Goal: Complete application form: Complete application form

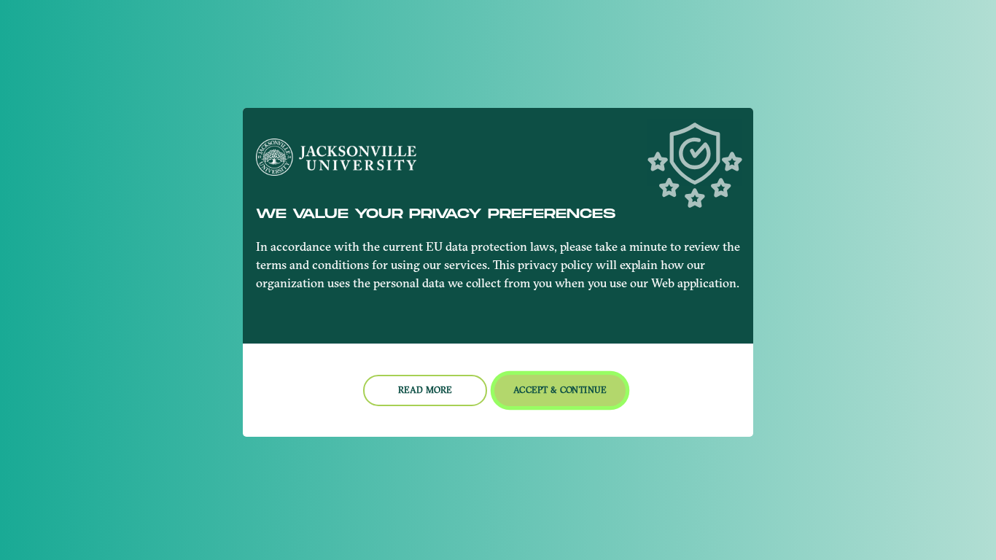
click at [510, 391] on button "Accept & Continue" at bounding box center [560, 390] width 132 height 31
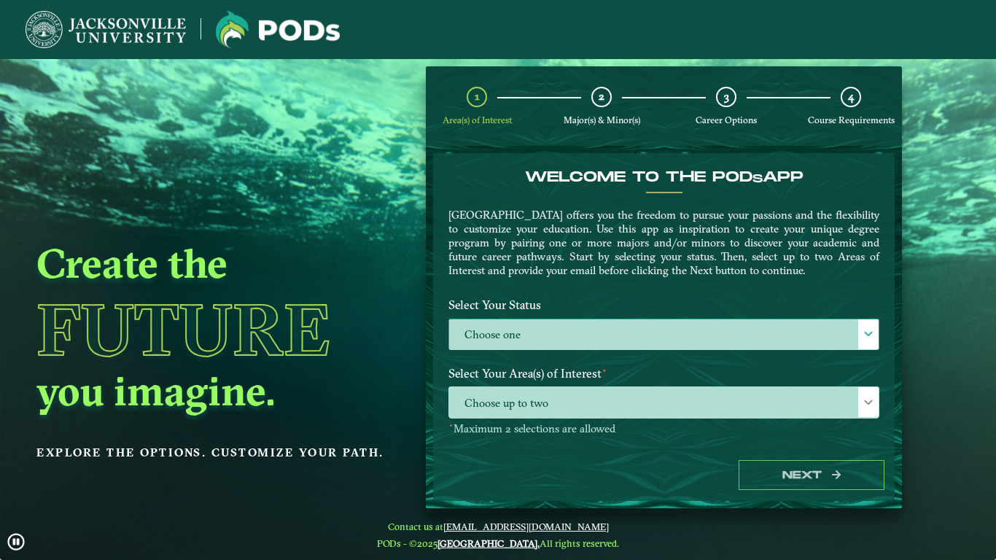
click at [768, 325] on label "Choose one" at bounding box center [663, 334] width 429 height 31
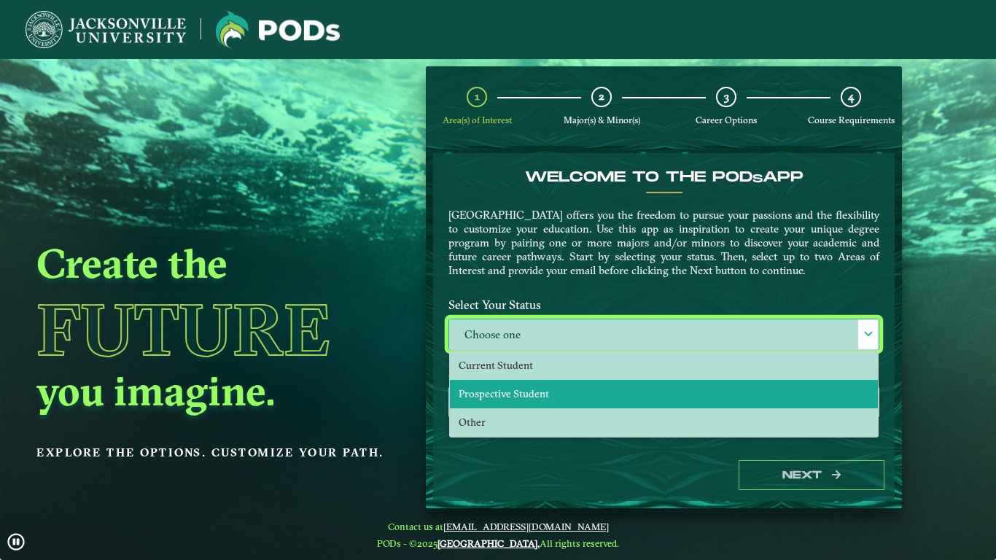
click at [686, 392] on li "Prospective Student" at bounding box center [664, 394] width 428 height 28
select select "[object Object]"
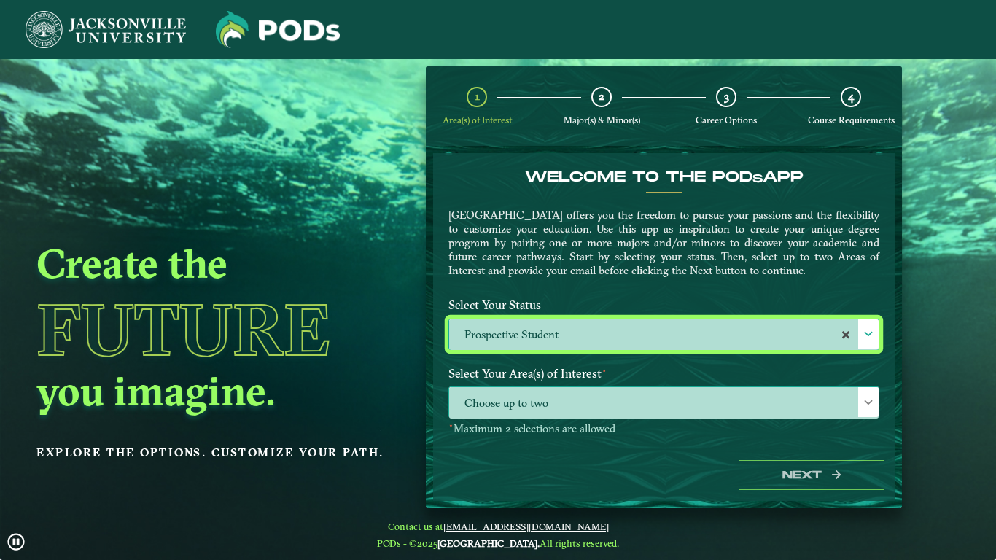
click at [675, 398] on span "Choose up to two" at bounding box center [663, 402] width 429 height 31
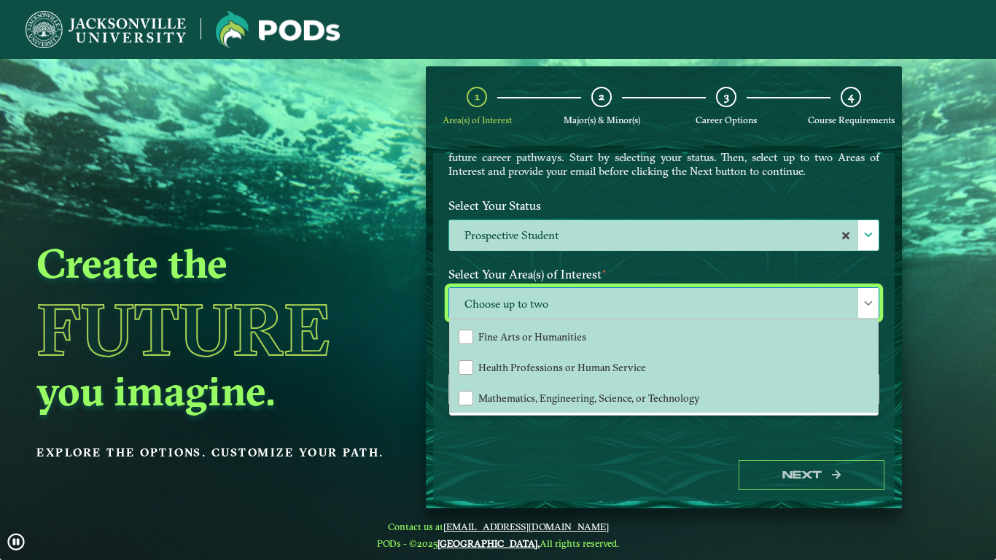
scroll to position [102, 0]
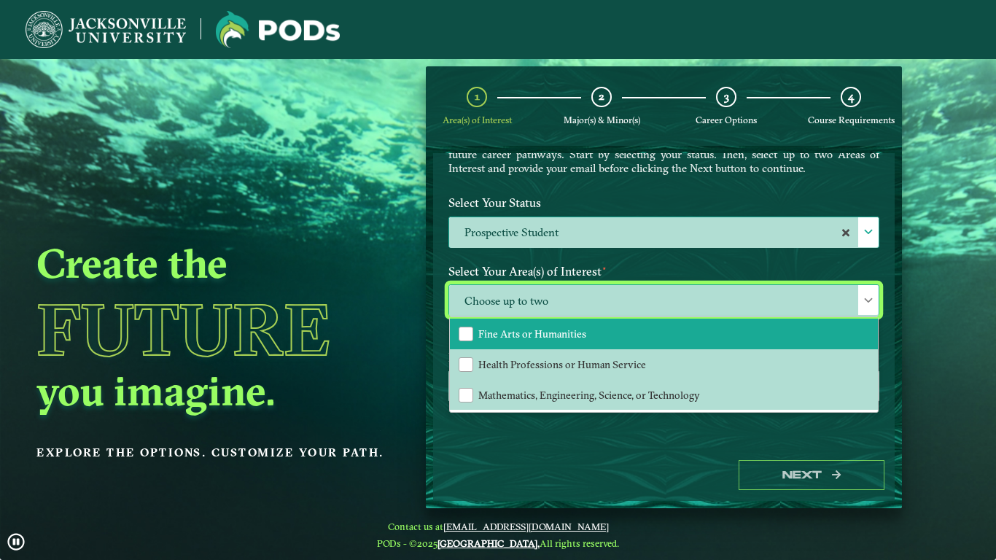
click at [464, 341] on div "Fine Arts or Humanities" at bounding box center [466, 334] width 15 height 15
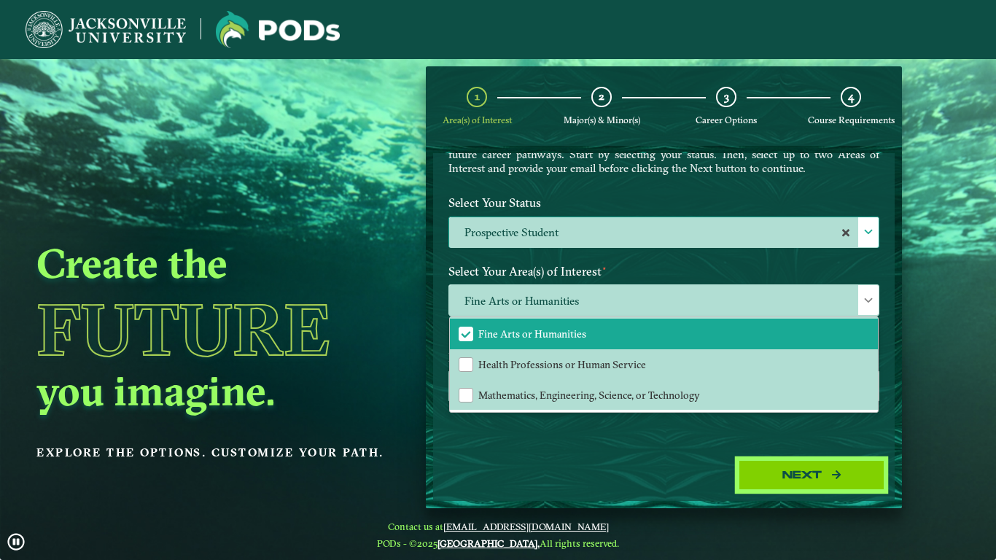
click at [740, 475] on button "Next" at bounding box center [812, 475] width 146 height 30
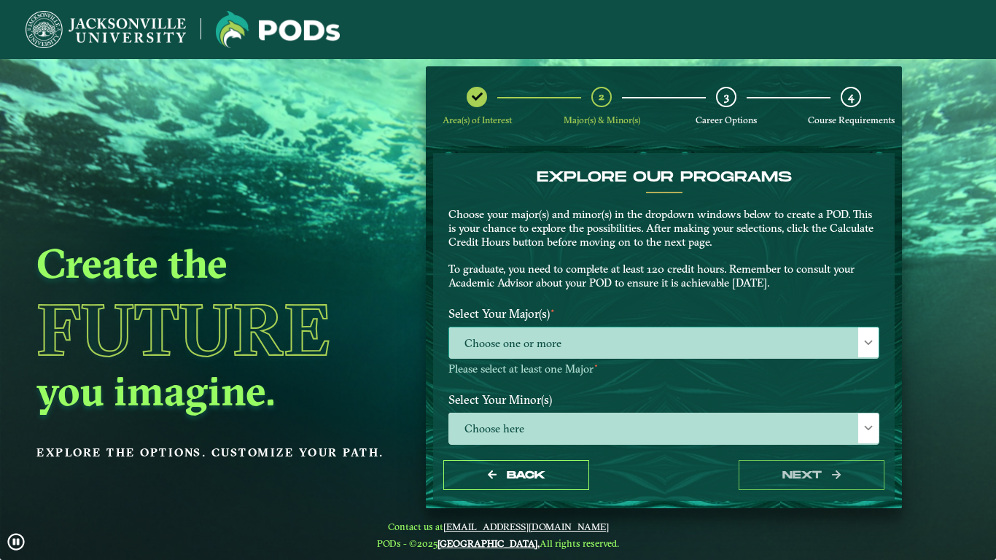
click at [717, 343] on span "Choose one or more" at bounding box center [663, 342] width 429 height 31
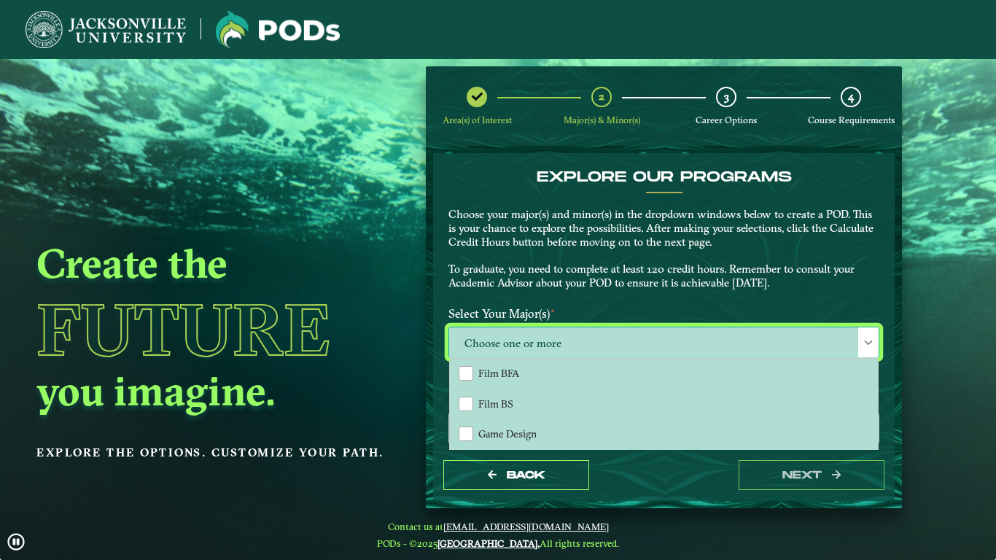
scroll to position [258, 0]
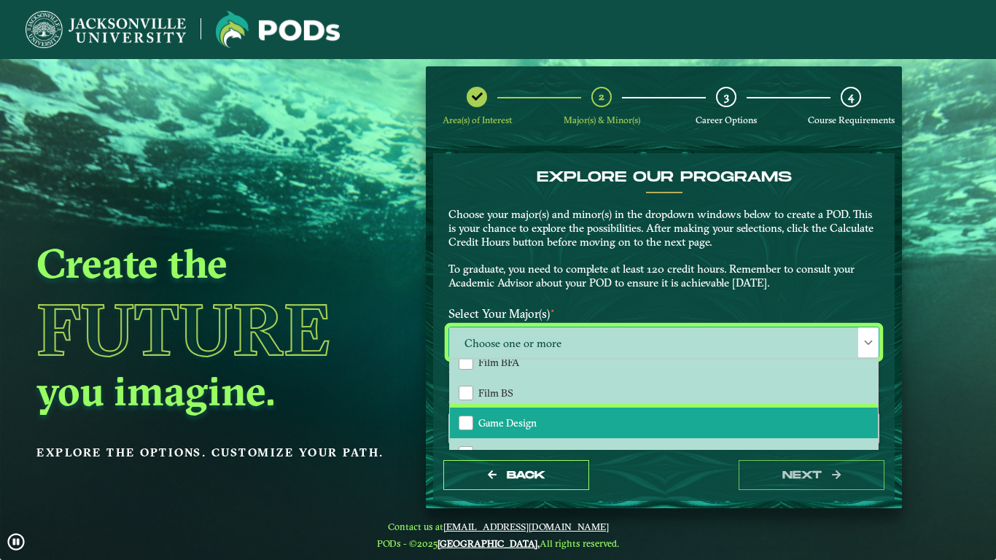
click at [478, 417] on span "Game Design" at bounding box center [507, 422] width 58 height 13
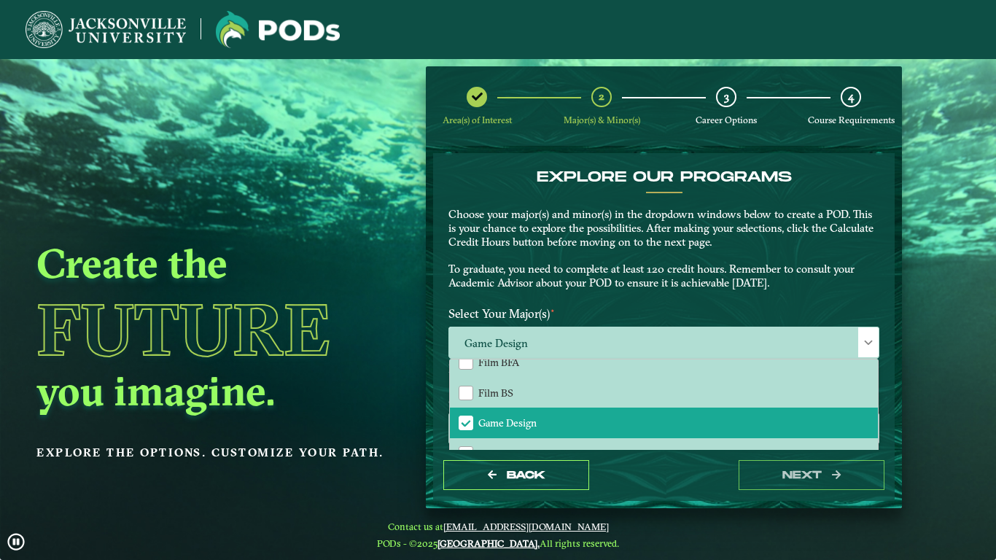
click at [704, 486] on div "Back next" at bounding box center [664, 475] width 462 height 50
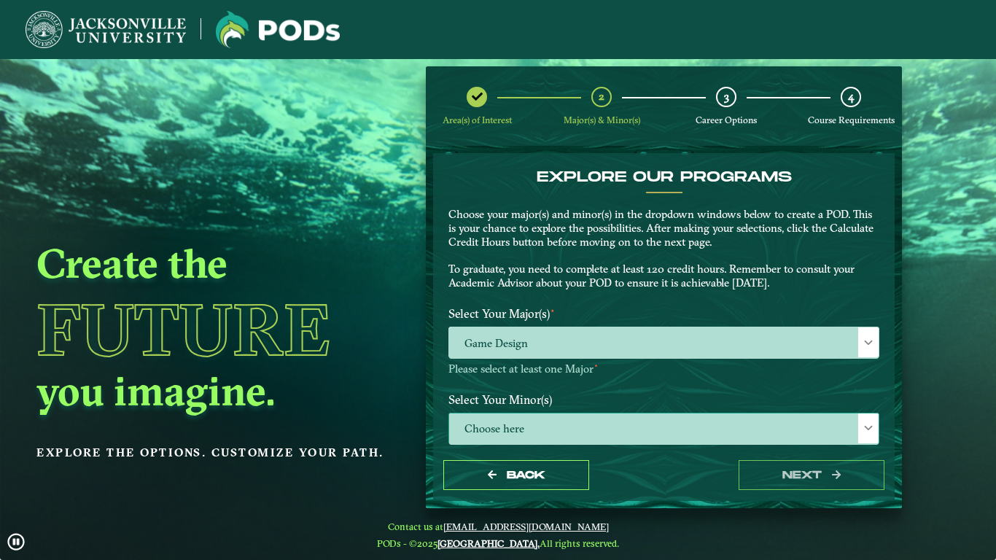
click at [596, 428] on span "Choose here" at bounding box center [663, 428] width 429 height 31
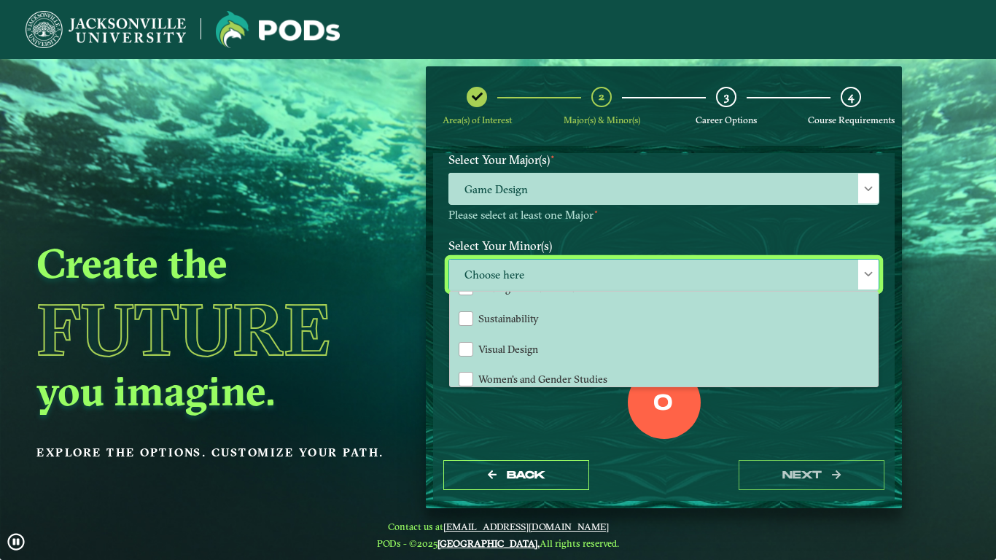
scroll to position [1581, 0]
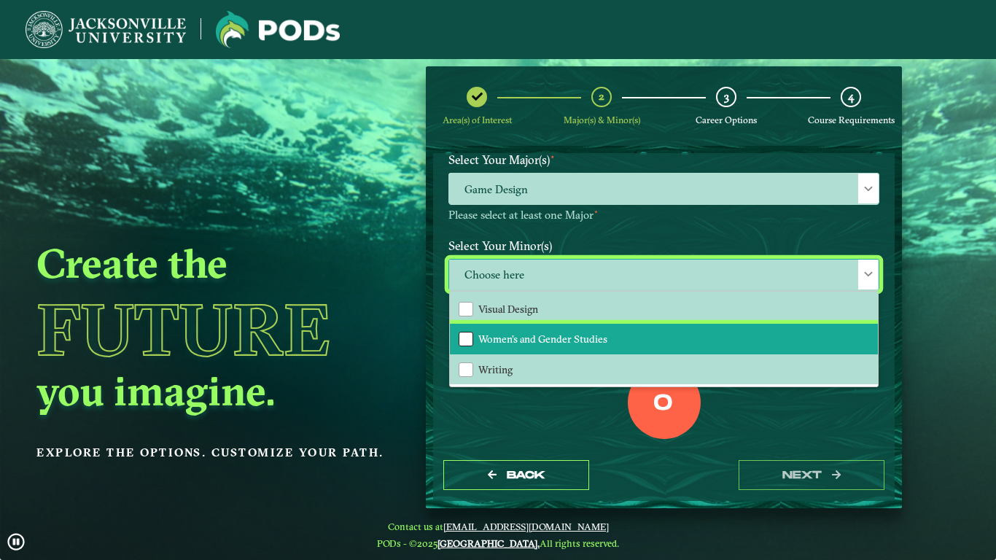
click at [463, 339] on div "Women's and Gender Studies" at bounding box center [466, 339] width 15 height 15
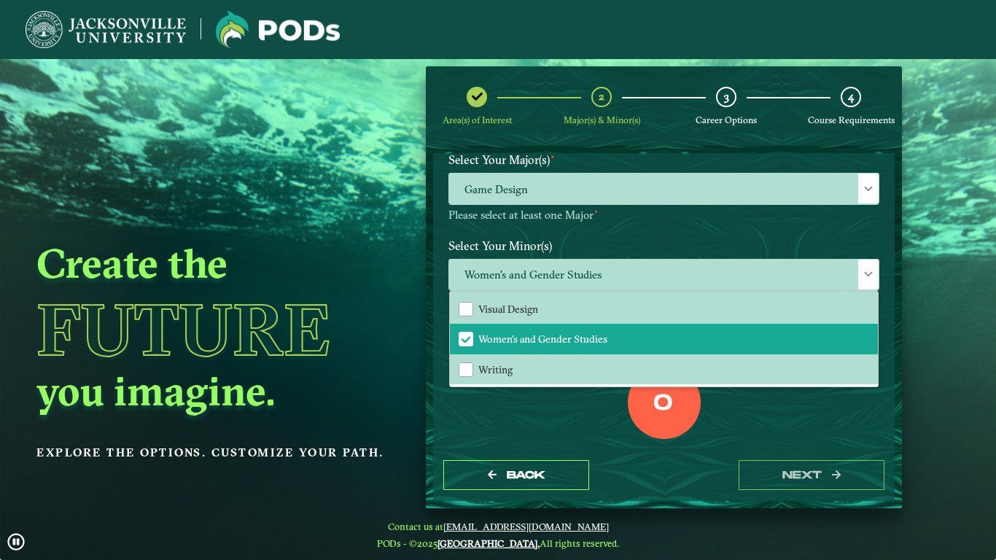
click at [807, 437] on div "0 Total Credit Hours" at bounding box center [663, 428] width 453 height 124
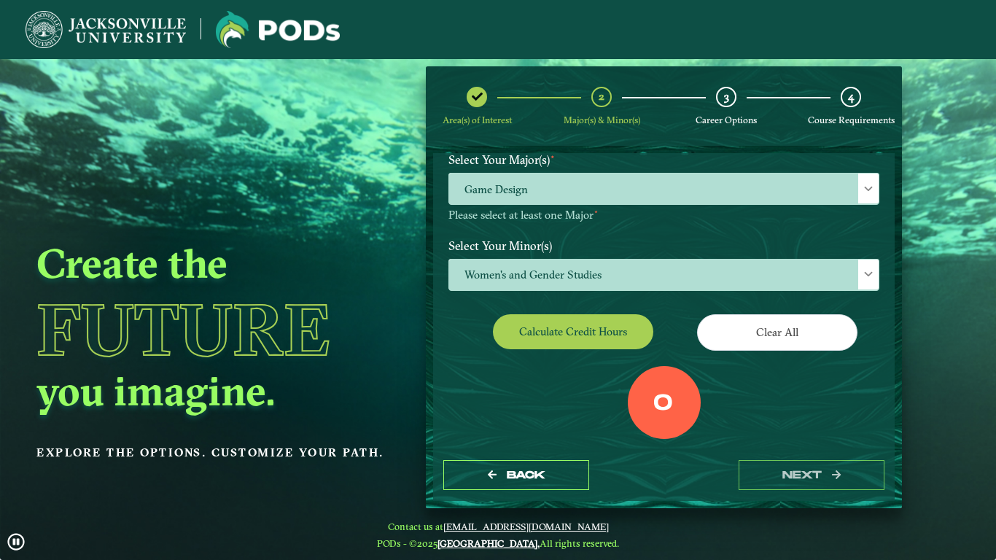
click at [628, 366] on div "0" at bounding box center [664, 402] width 73 height 73
click at [616, 338] on button "Calculate credit hours" at bounding box center [573, 331] width 160 height 34
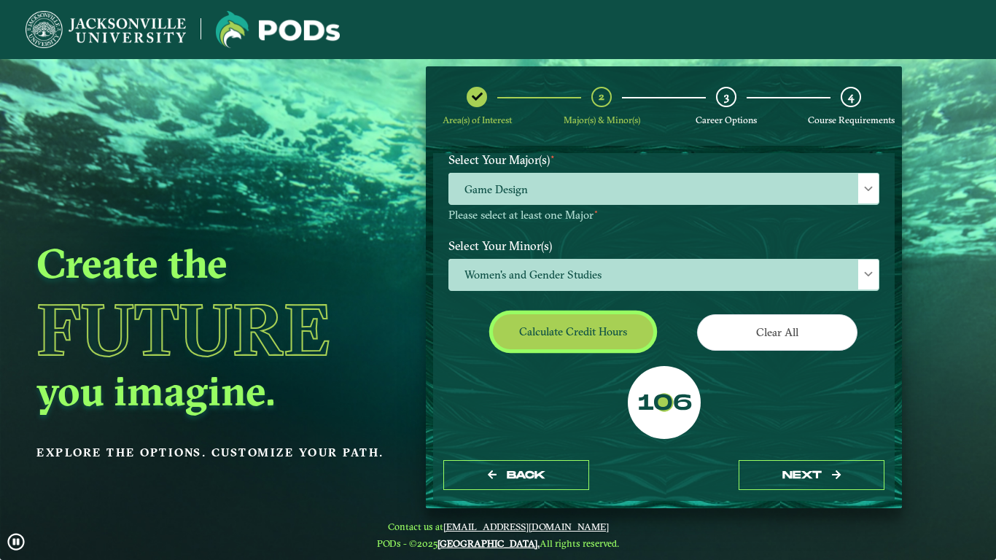
scroll to position [166, 0]
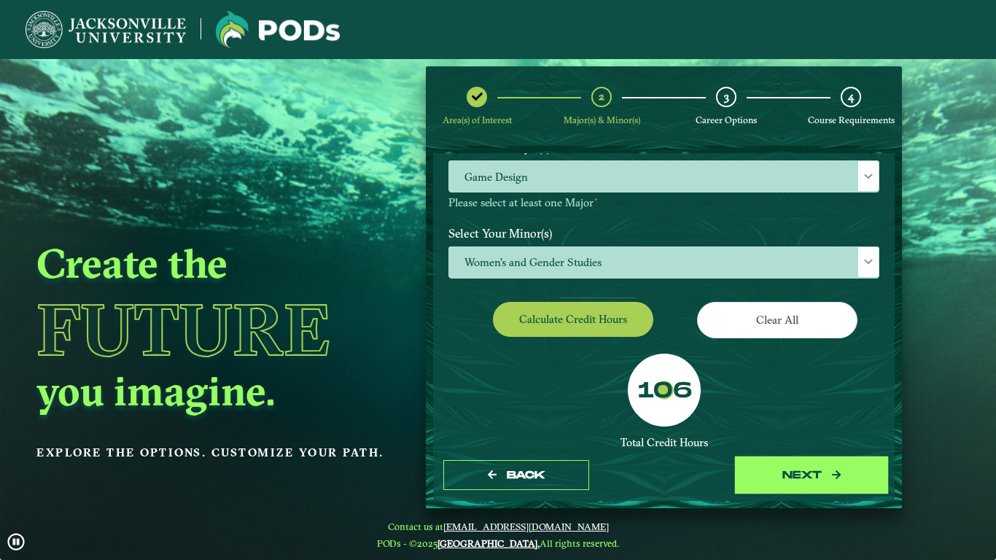
click at [745, 470] on button "next" at bounding box center [812, 475] width 146 height 30
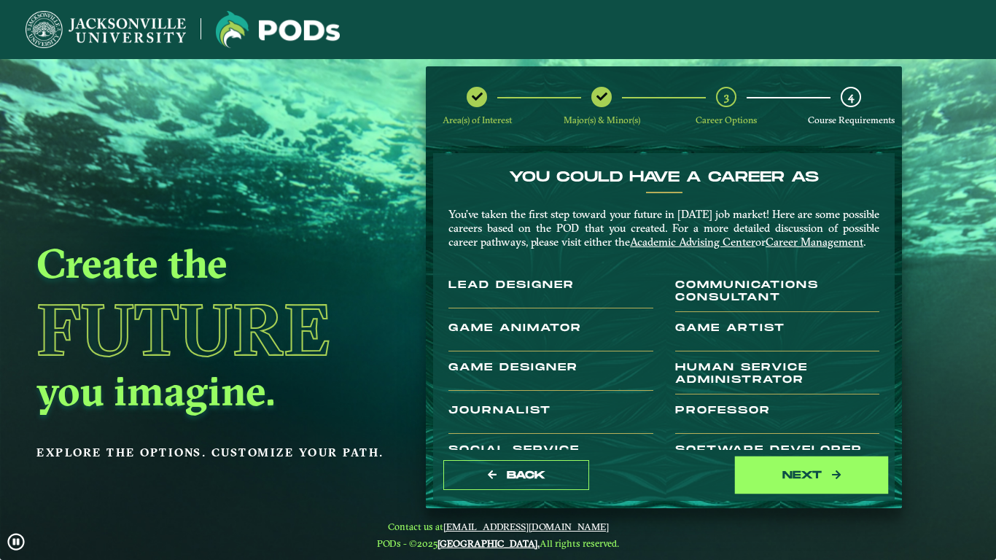
click at [752, 472] on button "next" at bounding box center [812, 475] width 146 height 30
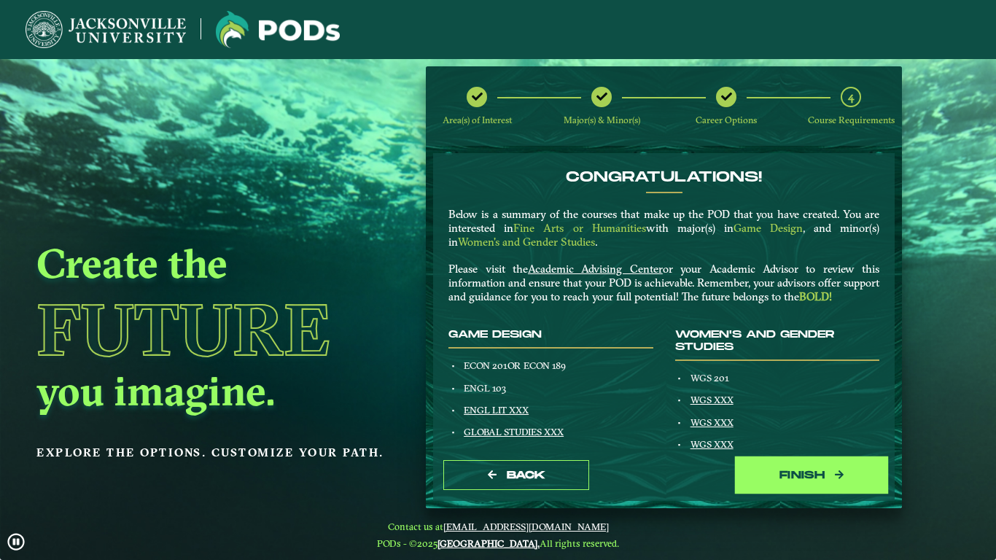
click at [752, 472] on button "Finish" at bounding box center [812, 475] width 146 height 30
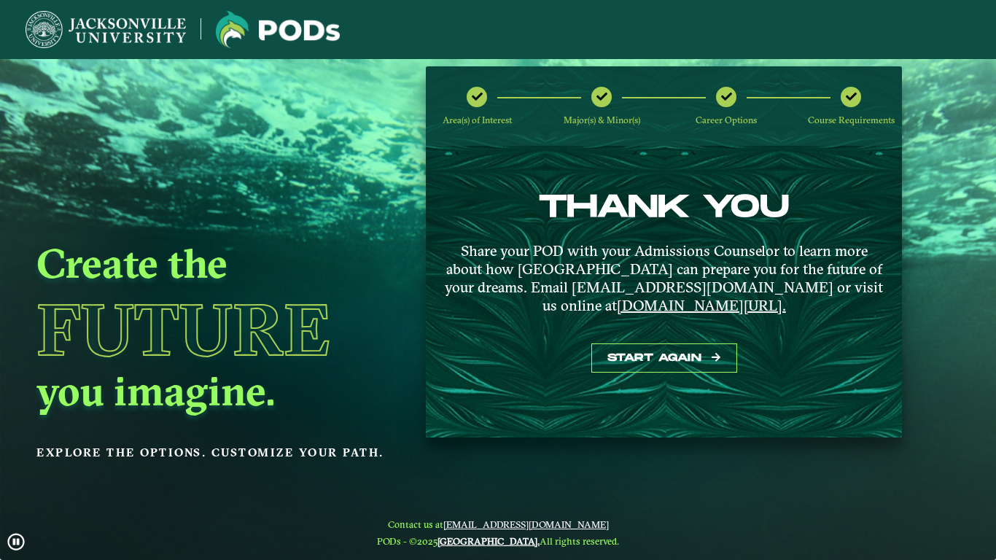
click at [84, 40] on img at bounding box center [106, 29] width 160 height 37
click at [79, 23] on img at bounding box center [106, 29] width 160 height 37
click at [54, 30] on img at bounding box center [106, 29] width 160 height 37
click at [284, 35] on img at bounding box center [278, 29] width 124 height 37
click at [995, 43] on nav at bounding box center [498, 29] width 996 height 59
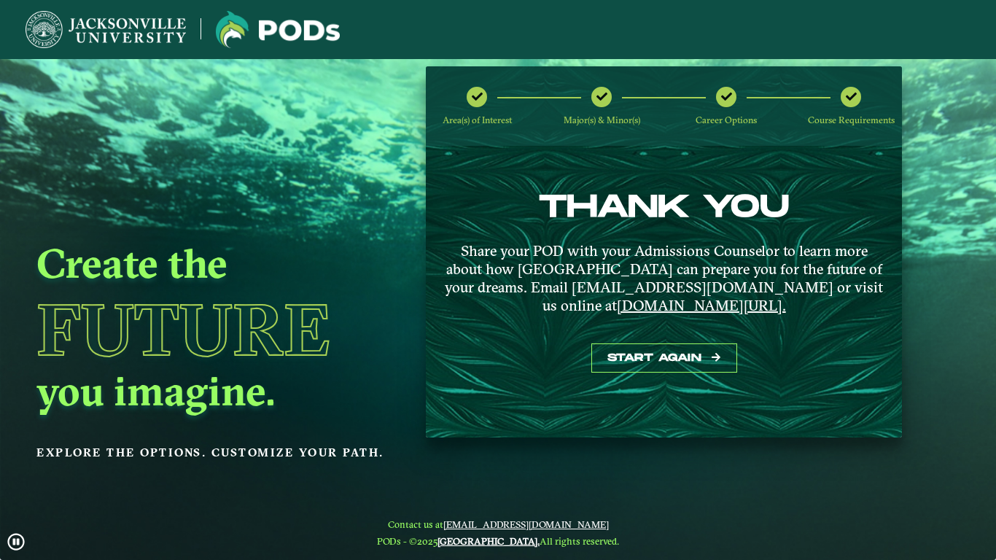
drag, startPoint x: 995, startPoint y: 43, endPoint x: 995, endPoint y: 71, distance: 28.4
click at [995, 71] on ngx-sample-layout "Create the Future you imagine. Explore the options. Customize your path. Area(s…" at bounding box center [498, 280] width 996 height 560
click at [995, 71] on video at bounding box center [498, 335] width 996 height 560
click at [954, 88] on ngx-dashboard "Create the Future you imagine. Explore the options. Customize your path. Area(s…" at bounding box center [498, 252] width 996 height 372
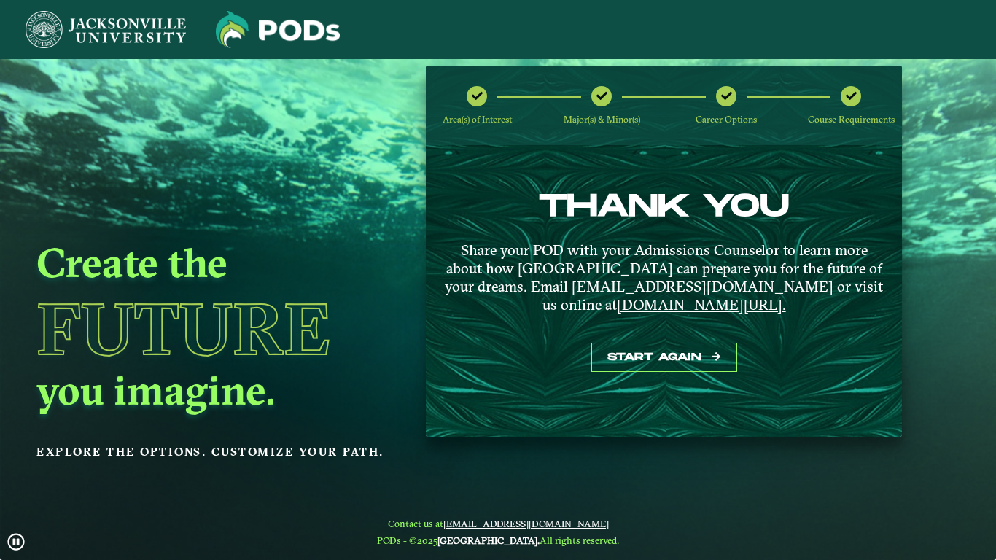
scroll to position [0, 0]
click at [58, 43] on img at bounding box center [106, 29] width 160 height 37
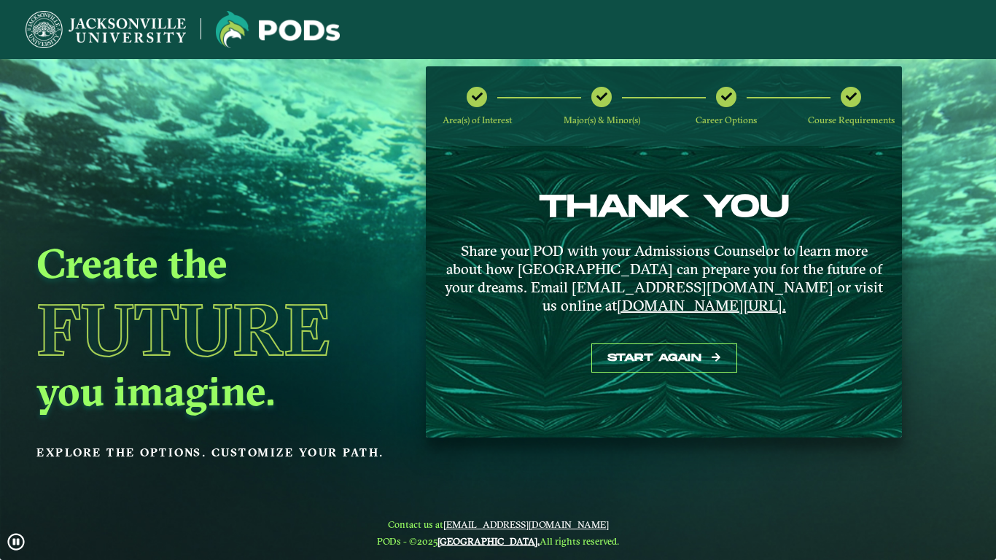
click at [58, 43] on img at bounding box center [106, 29] width 160 height 37
